Goal: Task Accomplishment & Management: Use online tool/utility

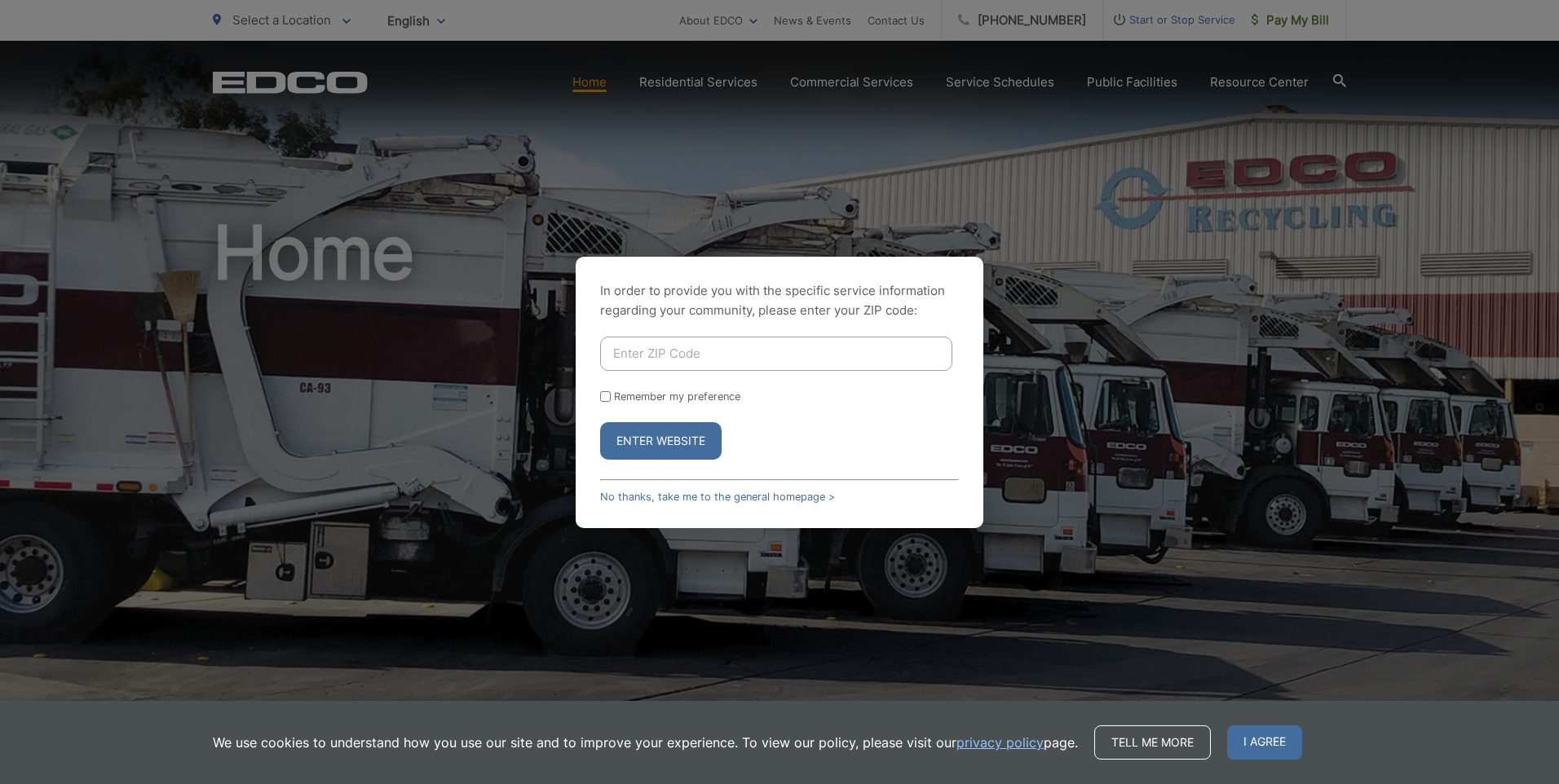
click at [716, 352] on input "Enter ZIP Code" at bounding box center [776, 354] width 352 height 34
click at [607, 397] on input "Remember my preference" at bounding box center [605, 397] width 11 height 11
checkbox input "true"
click at [668, 354] on input "Enter ZIP Code" at bounding box center [776, 354] width 352 height 34
type input "90713"
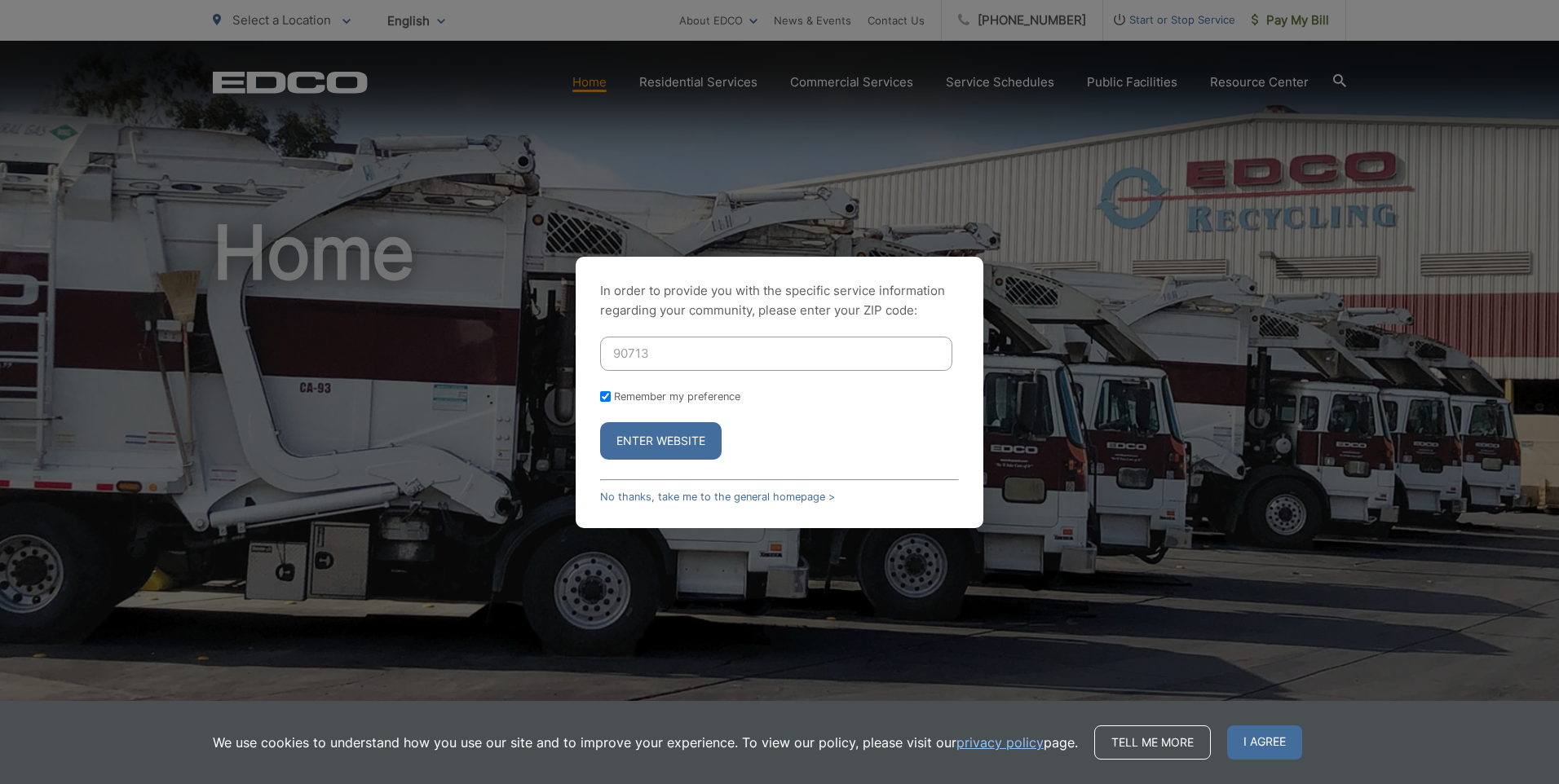
click at [667, 440] on button "Enter Website" at bounding box center [661, 441] width 122 height 38
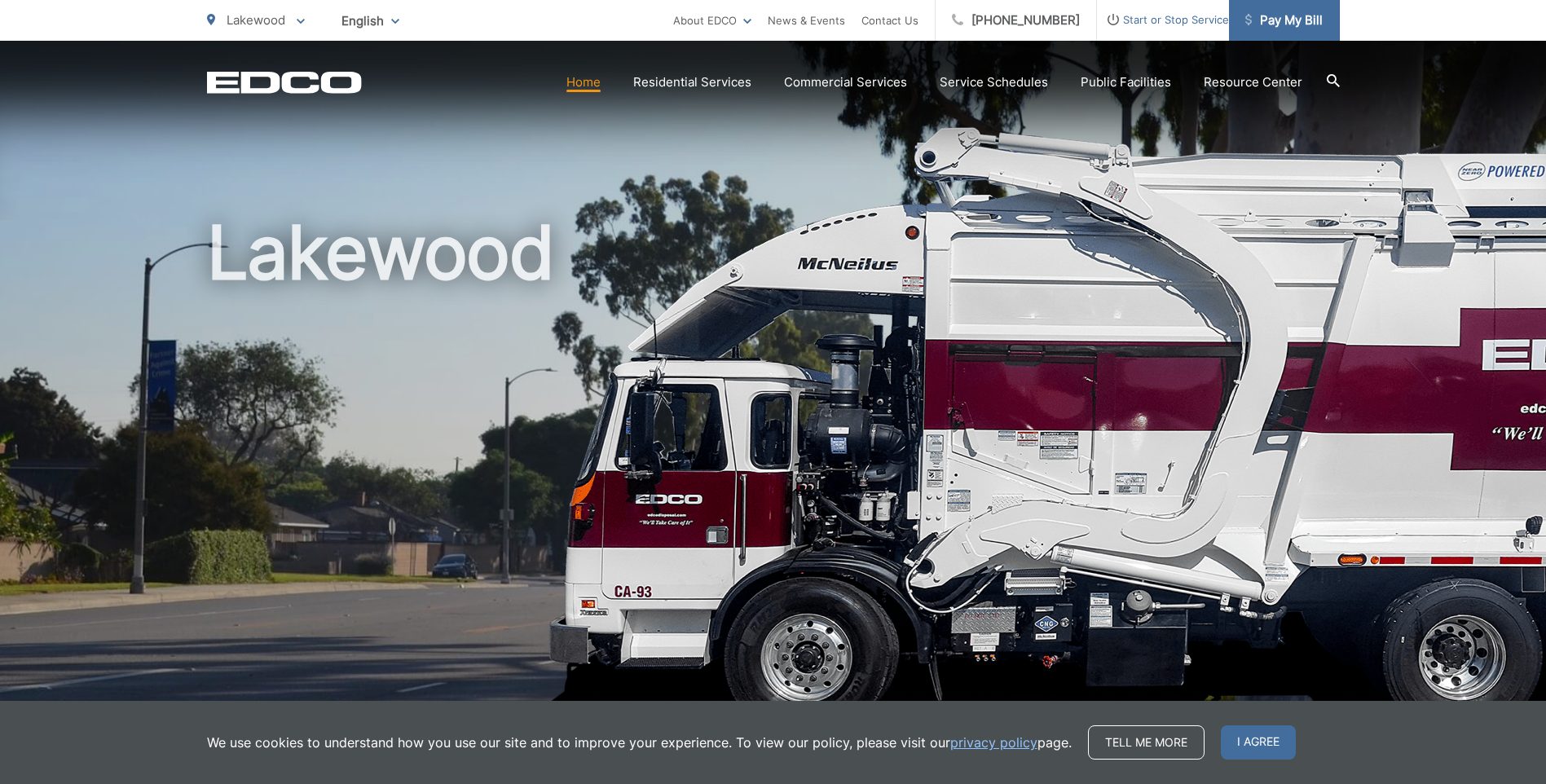
click at [1302, 16] on span "Pay My Bill" at bounding box center [1284, 20] width 78 height 19
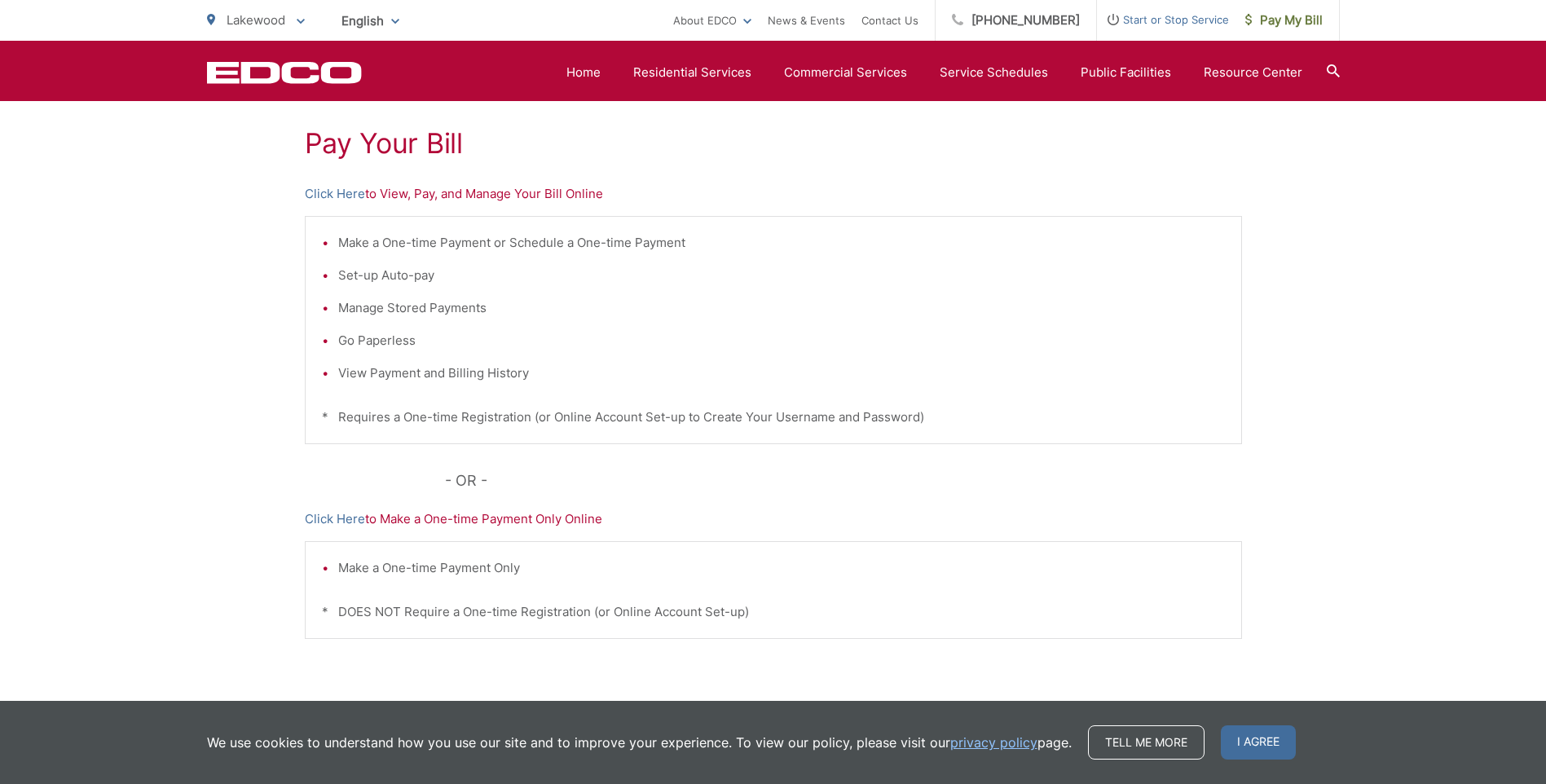
scroll to position [131, 0]
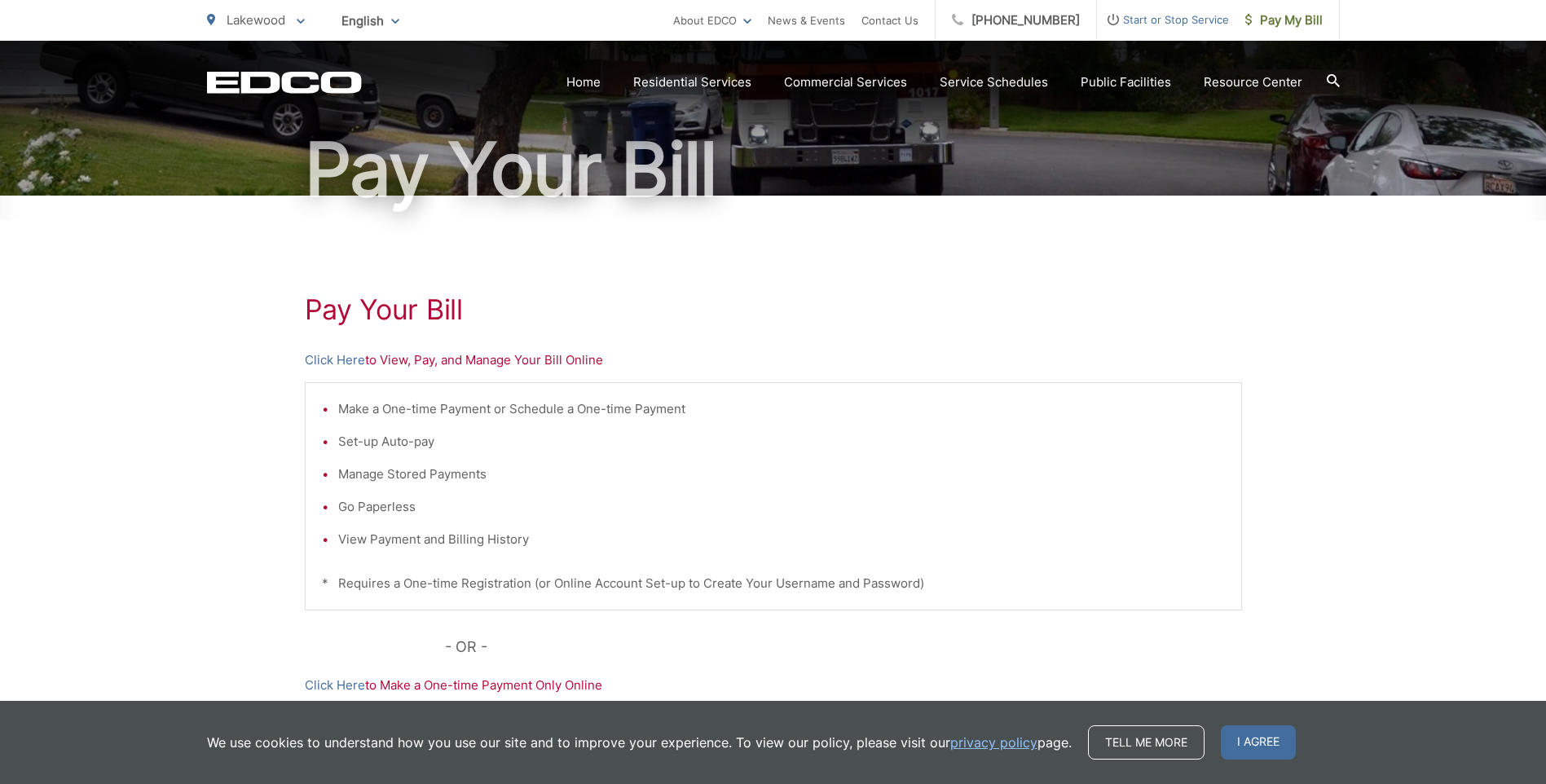
click at [545, 360] on p "Click Here to View, Pay, and Manage Your Bill Online" at bounding box center [773, 360] width 937 height 19
click at [450, 365] on p "Click Here to View, Pay, and Manage Your Bill Online" at bounding box center [773, 360] width 937 height 19
click at [329, 361] on link "Click Here" at bounding box center [335, 360] width 60 height 19
